Goal: Information Seeking & Learning: Learn about a topic

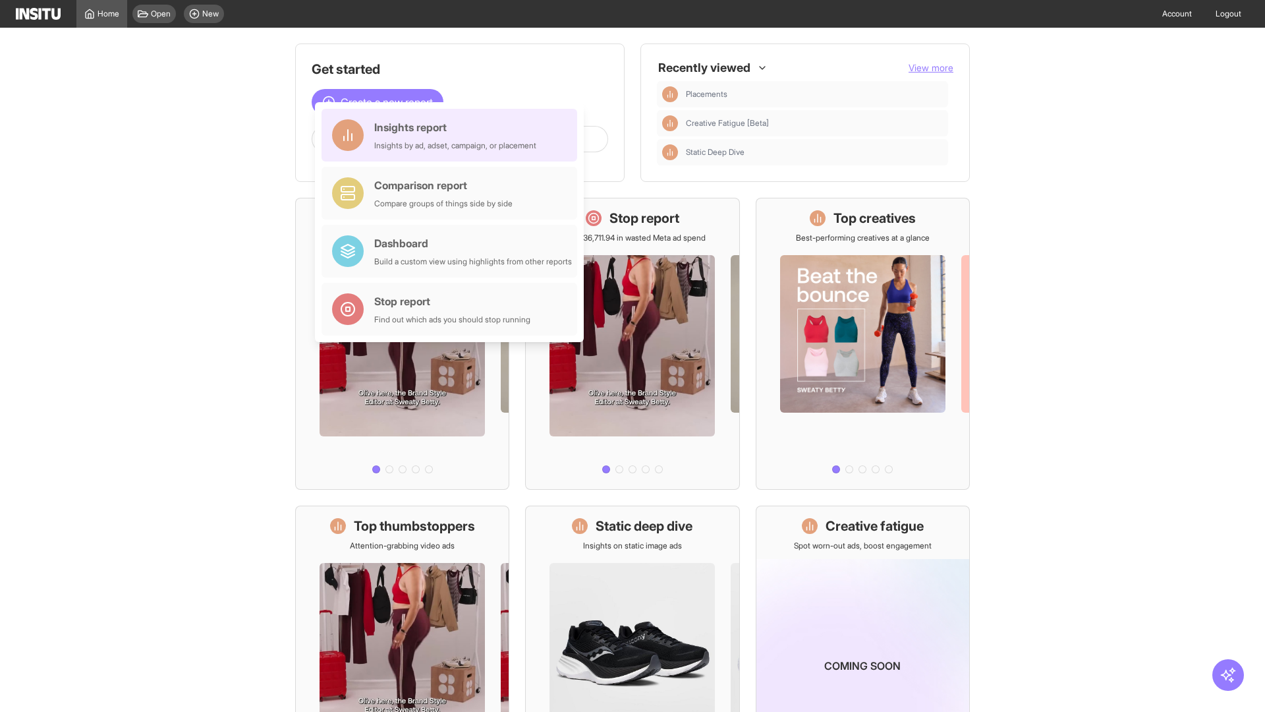
click at [453, 135] on div "Insights report Insights by ad, adset, campaign, or placement" at bounding box center [455, 135] width 162 height 32
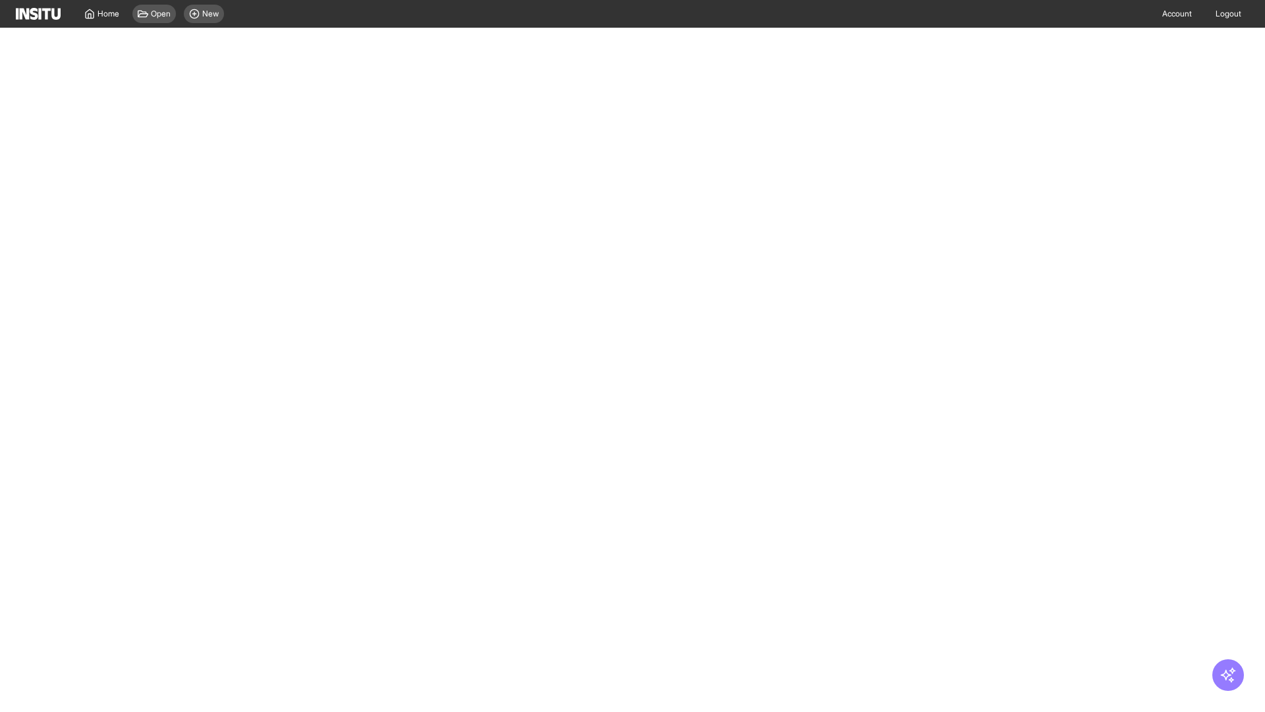
select select "**"
